Goal: Task Accomplishment & Management: Manage account settings

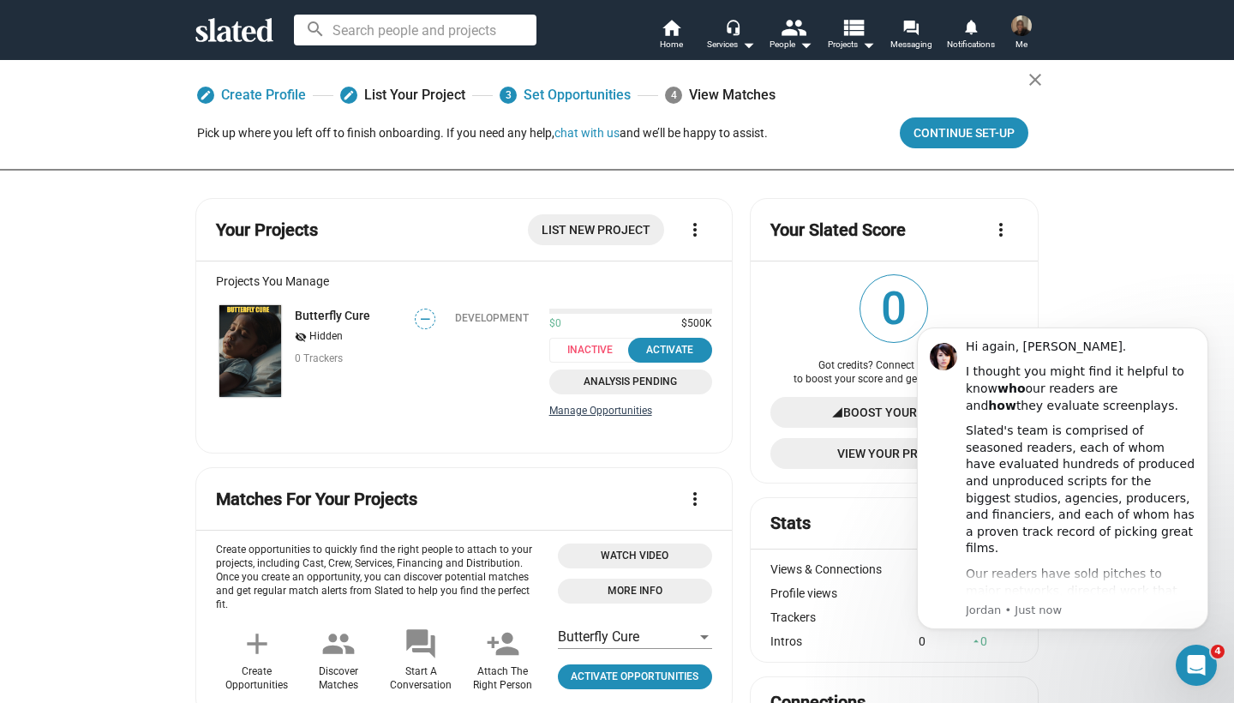
click at [630, 414] on link "Manage Opportunities" at bounding box center [630, 412] width 163 height 14
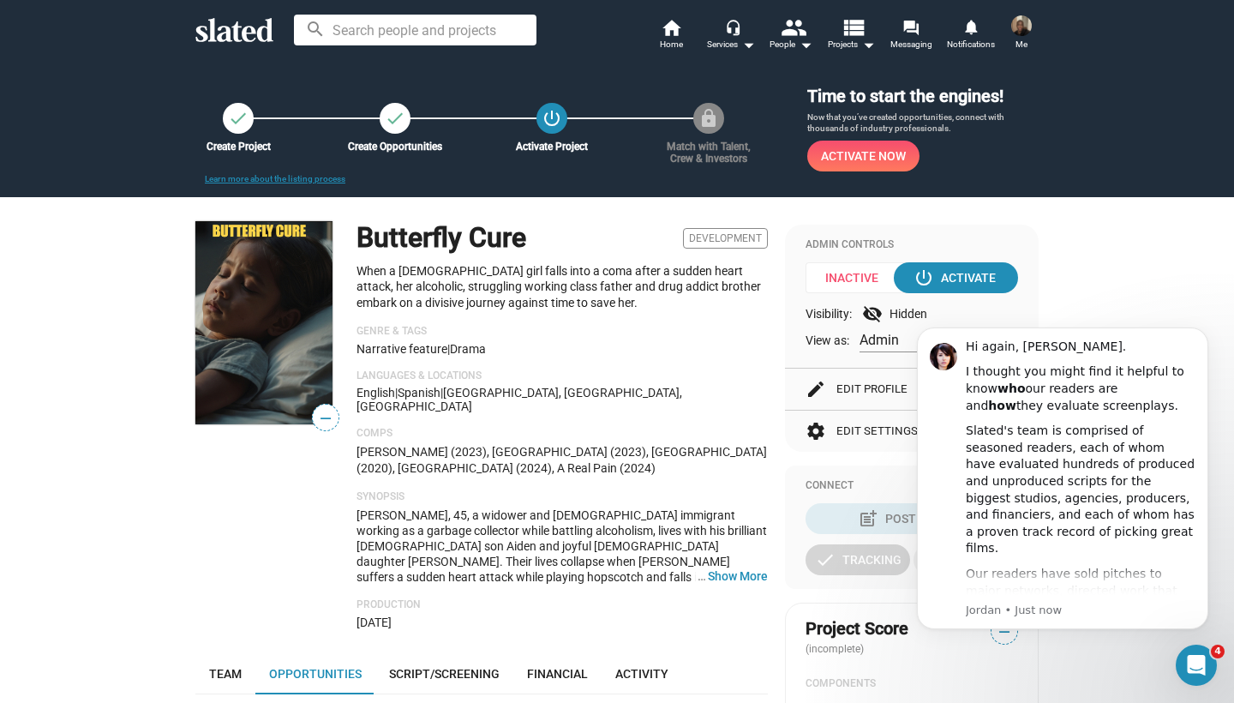
click at [627, 466] on div "Butterfly Cure Development When a [DEMOGRAPHIC_DATA] girl falls into a coma aft…" at bounding box center [562, 424] width 411 height 407
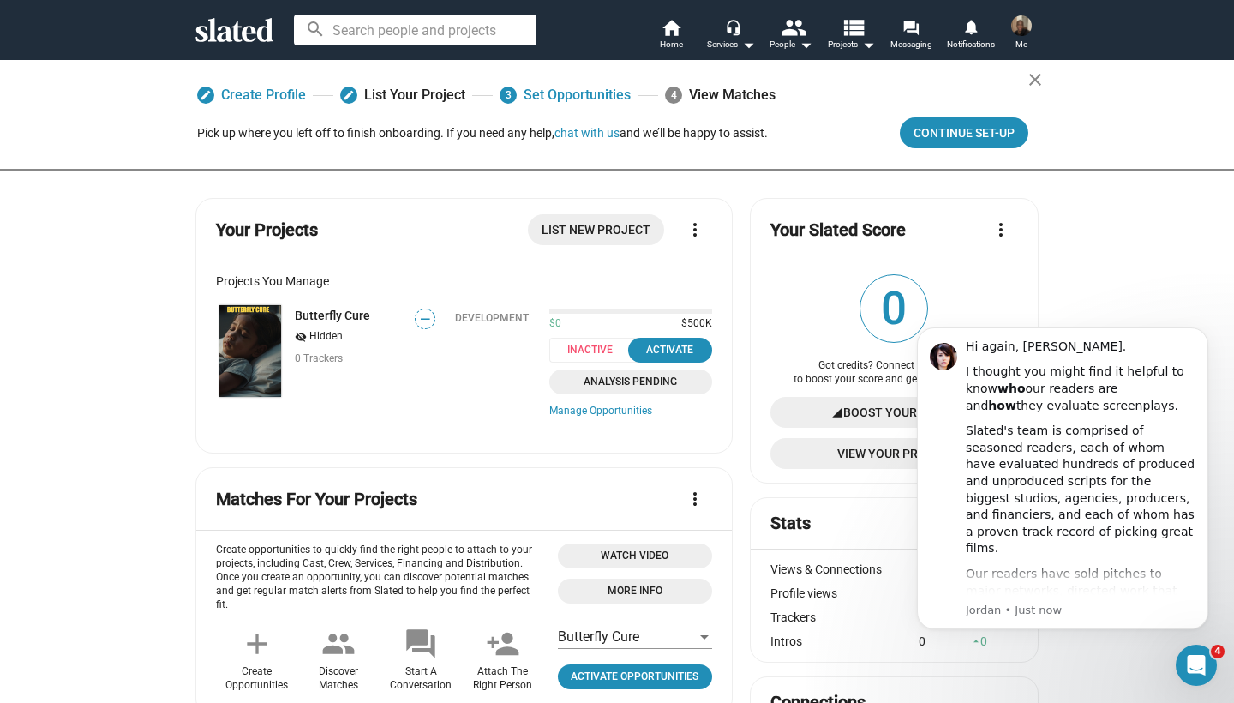
click at [586, 382] on span "Analysis Pending" at bounding box center [631, 382] width 142 height 18
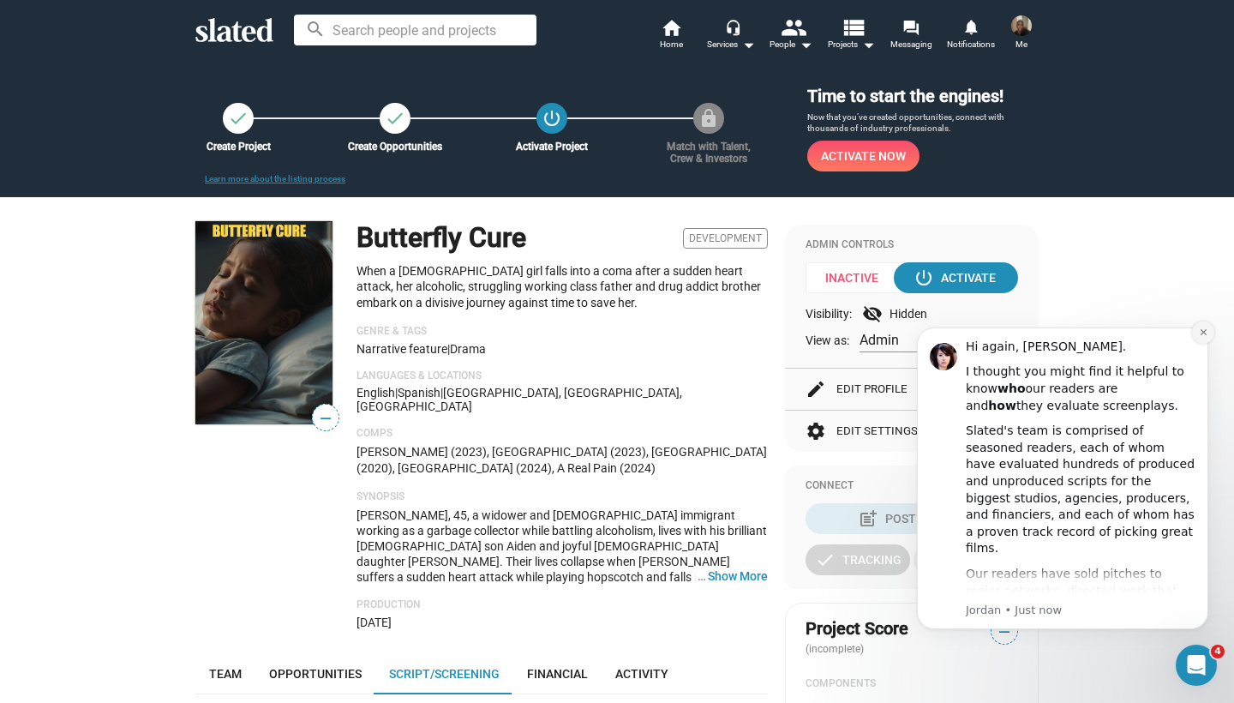
click at [1200, 339] on button "Dismiss notification" at bounding box center [1203, 332] width 22 height 22
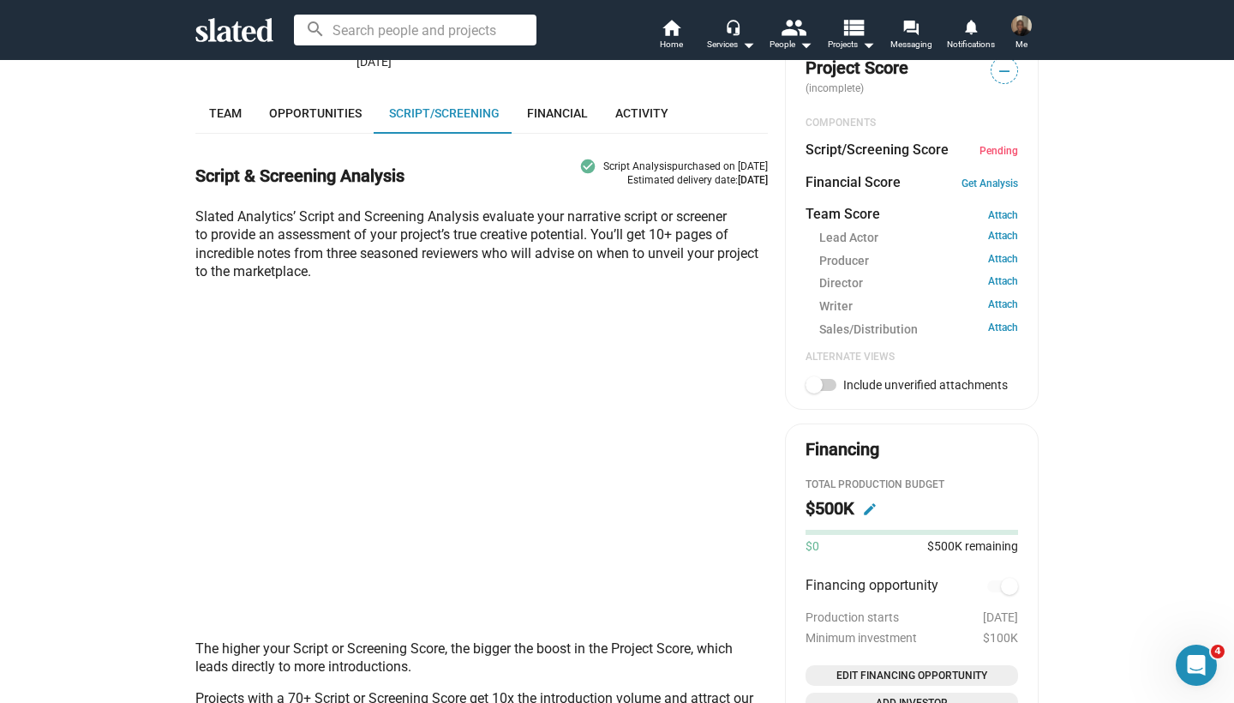
scroll to position [559, 0]
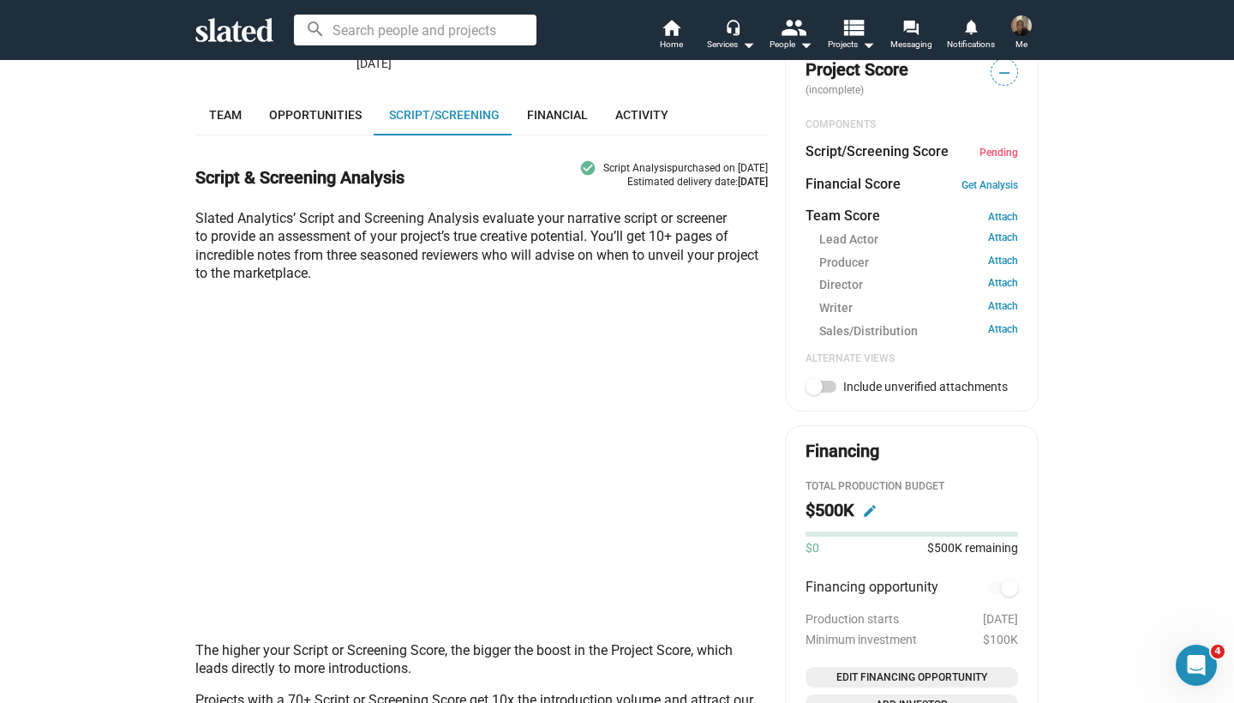
click at [873, 503] on mat-icon "edit" at bounding box center [869, 510] width 15 height 15
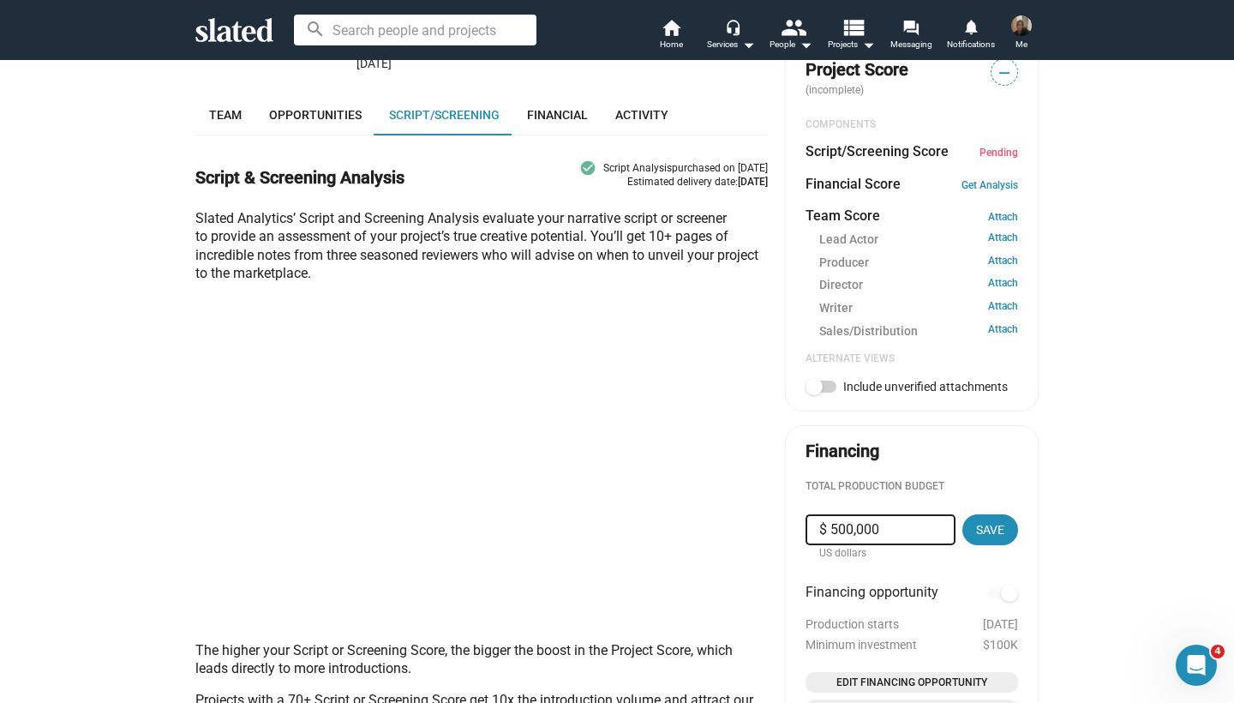
click at [852, 518] on input "$ 500,000" at bounding box center [880, 529] width 123 height 31
type input "$ 0"
